Goal: Information Seeking & Learning: Learn about a topic

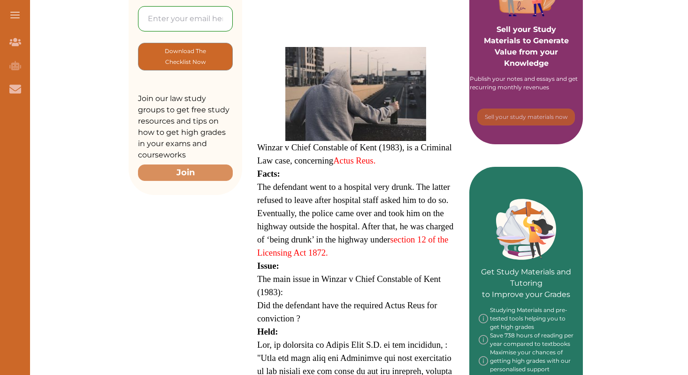
scroll to position [250, 0]
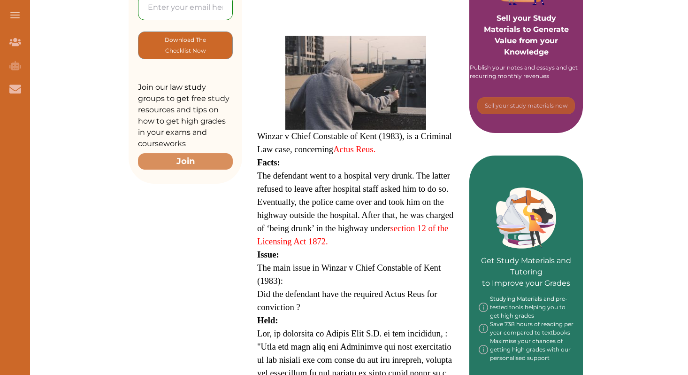
click at [422, 172] on span "The defendant went to a hospital very drunk. The latter refused to leave after …" at bounding box center [355, 208] width 196 height 76
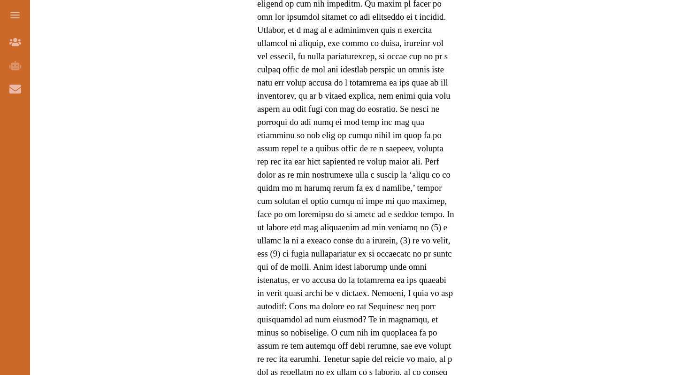
scroll to position [467, 0]
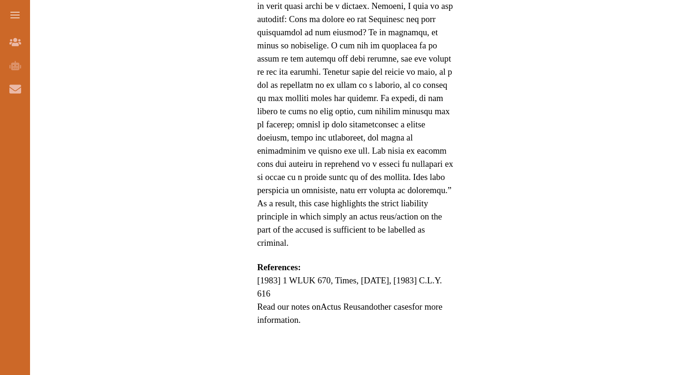
scroll to position [1065, 0]
